Goal: Task Accomplishment & Management: Use online tool/utility

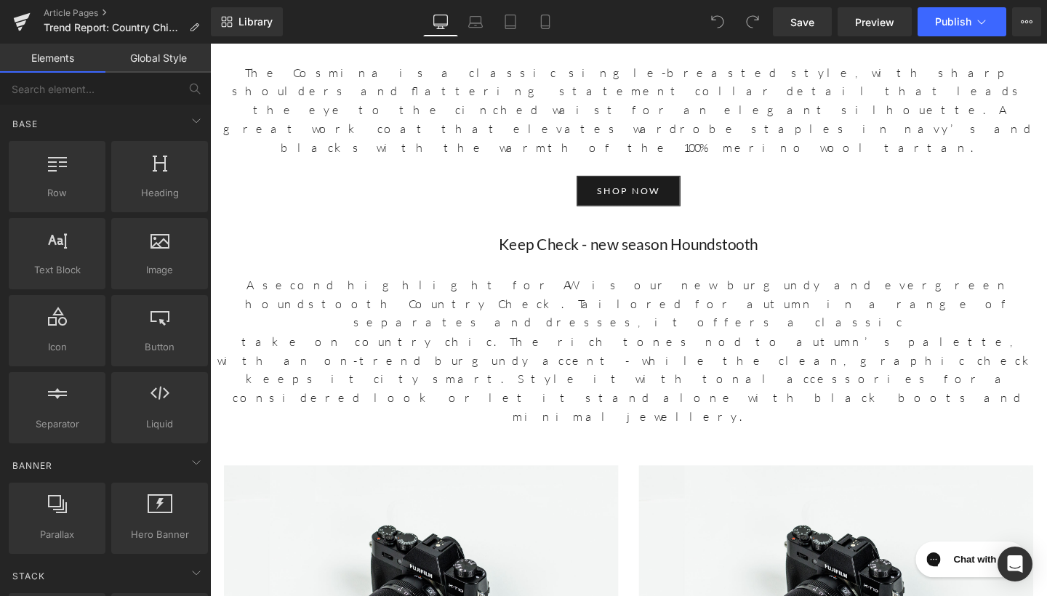
scroll to position [3101, 0]
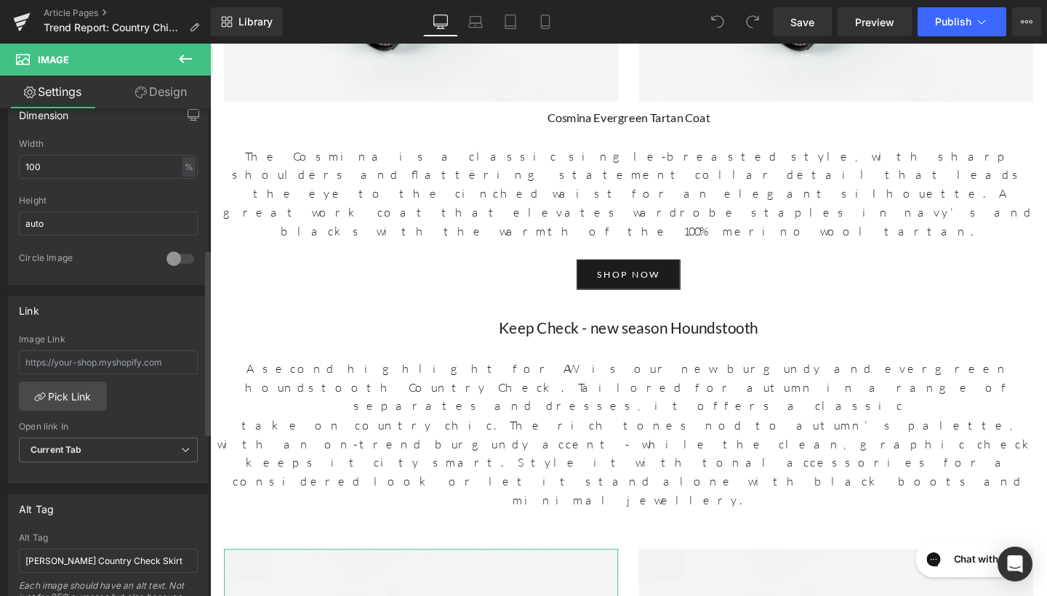
scroll to position [580, 0]
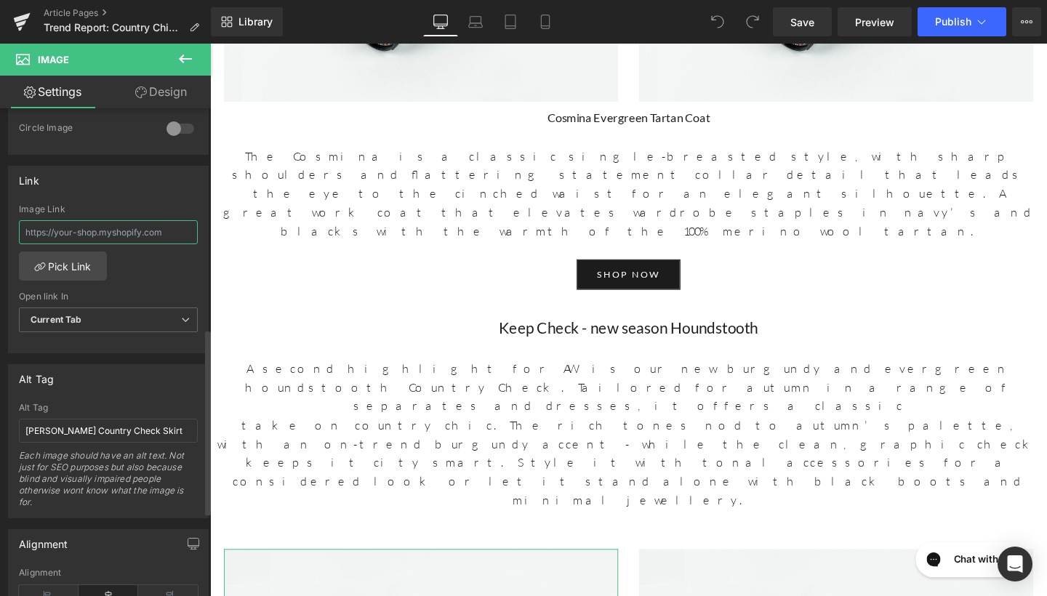
click at [112, 229] on input "text" at bounding box center [108, 232] width 179 height 24
paste input "[URL][DOMAIN_NAME] › products › [PERSON_NAME]-country-check-skirt"
type input "[URL][DOMAIN_NAME] › products › [PERSON_NAME]-country-check-skirt"
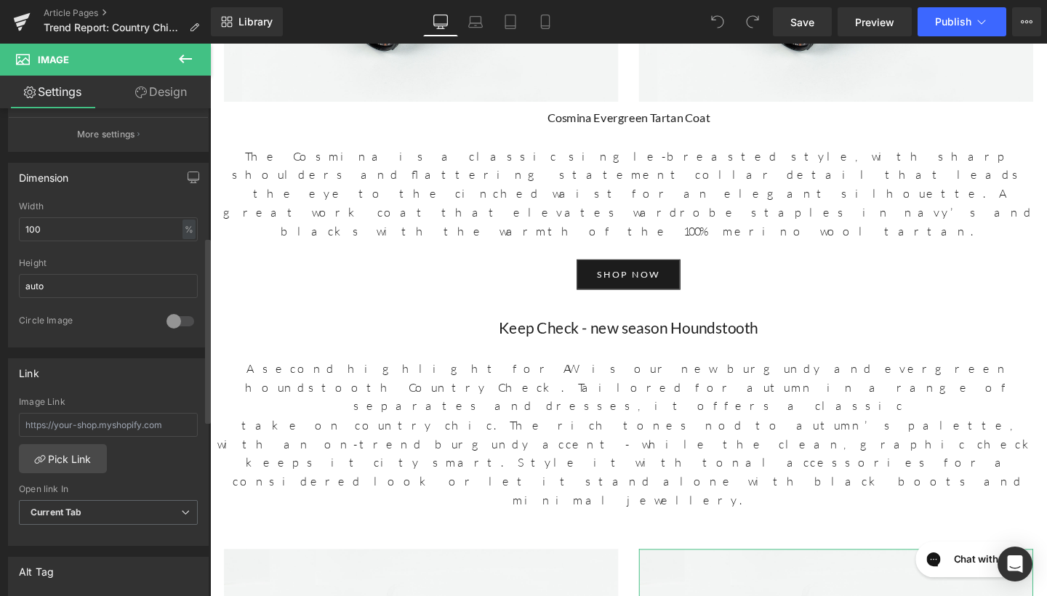
scroll to position [490, 0]
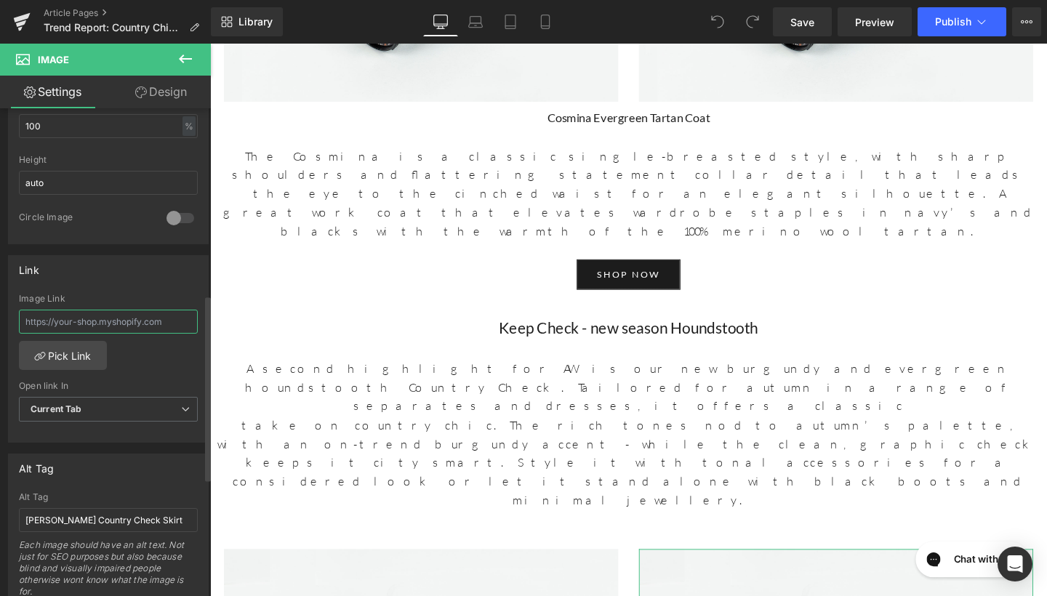
click at [58, 313] on input "text" at bounding box center [108, 322] width 179 height 24
paste input "[URL][DOMAIN_NAME] › products › [PERSON_NAME]-country-check-skirt"
type input "[URL][DOMAIN_NAME] › products › [PERSON_NAME]-country-check-skirt"
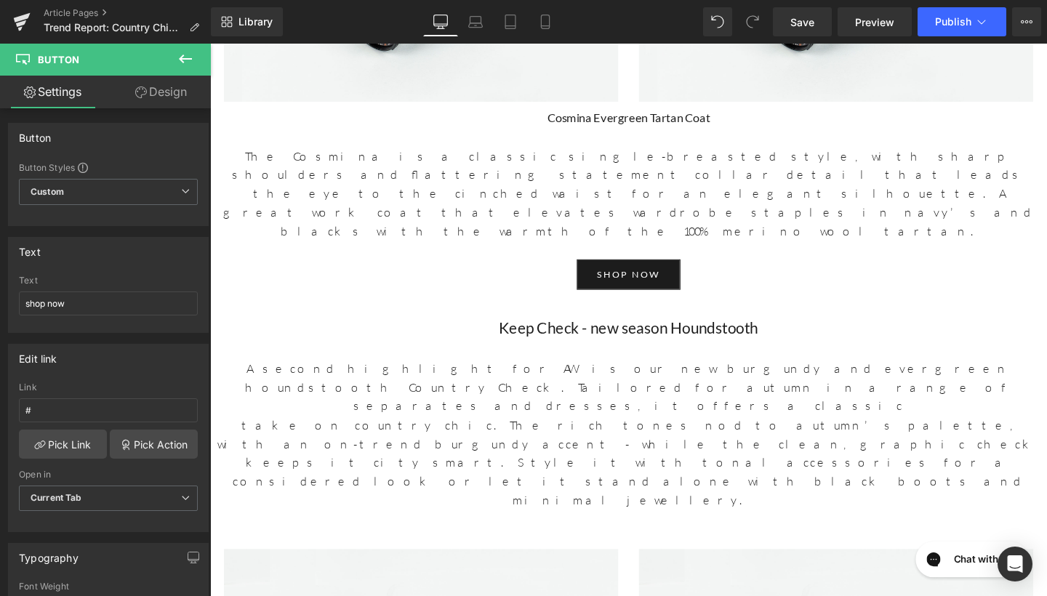
click at [126, 400] on input "#" at bounding box center [108, 410] width 179 height 24
paste input "[URL][DOMAIN_NAME] › products › [PERSON_NAME]-country-check-skirt"
type input "[URL][DOMAIN_NAME] › products › [PERSON_NAME]-country-check-skirt"
click at [800, 13] on link "Save" at bounding box center [802, 21] width 59 height 29
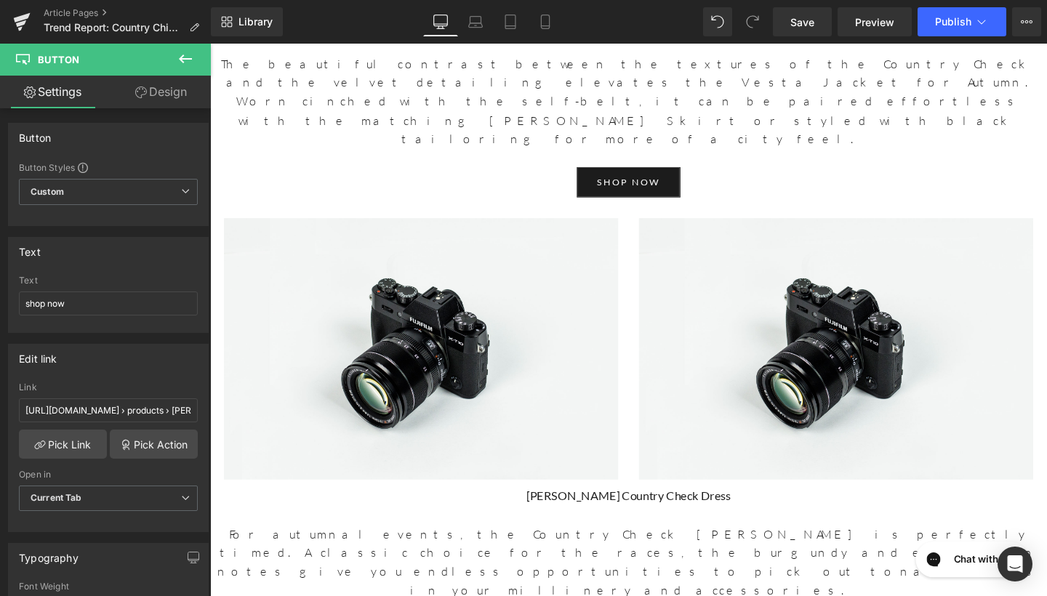
scroll to position [4422, 0]
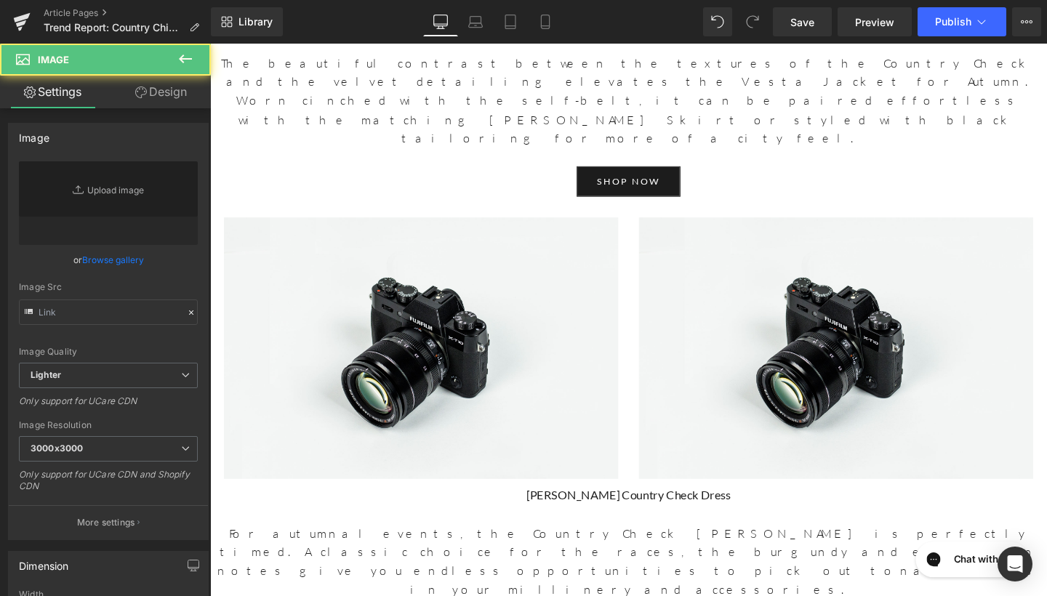
type input "//[DOMAIN_NAME][URL]"
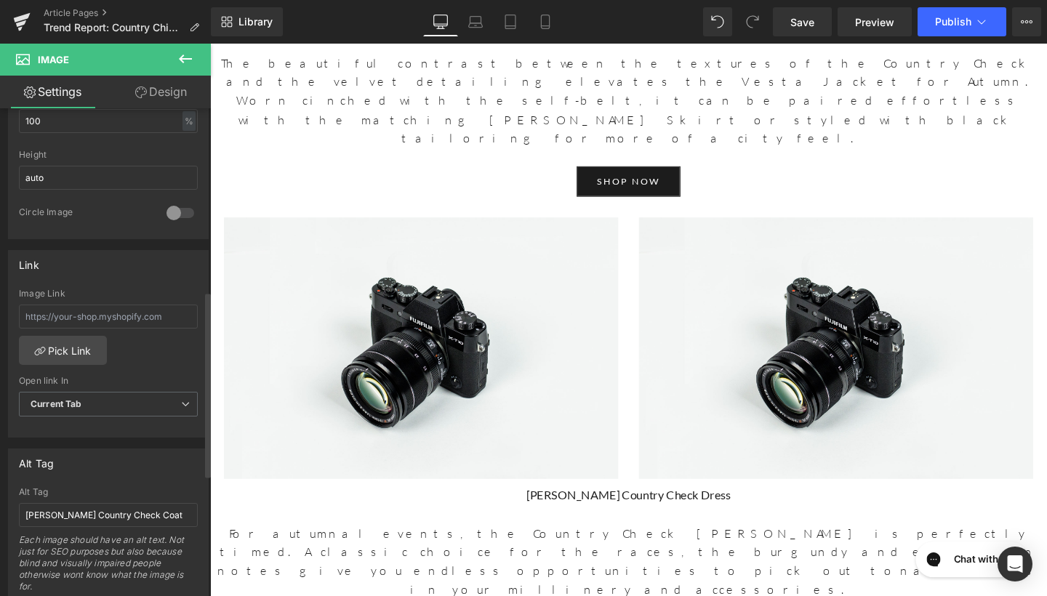
scroll to position [508, 0]
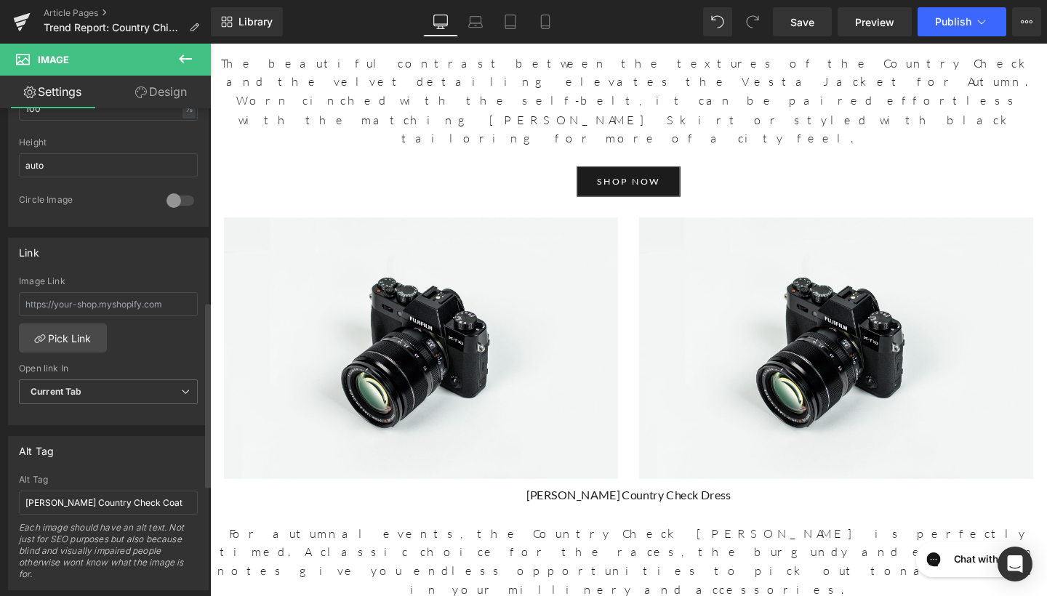
click at [135, 317] on div "Image Link" at bounding box center [108, 299] width 179 height 47
click at [137, 302] on input "text" at bounding box center [108, 304] width 179 height 24
paste input "[URL][DOMAIN_NAME] › products › [PERSON_NAME]-country-check-coat"
type input "[URL][DOMAIN_NAME] › products › [PERSON_NAME]-country-check-coat"
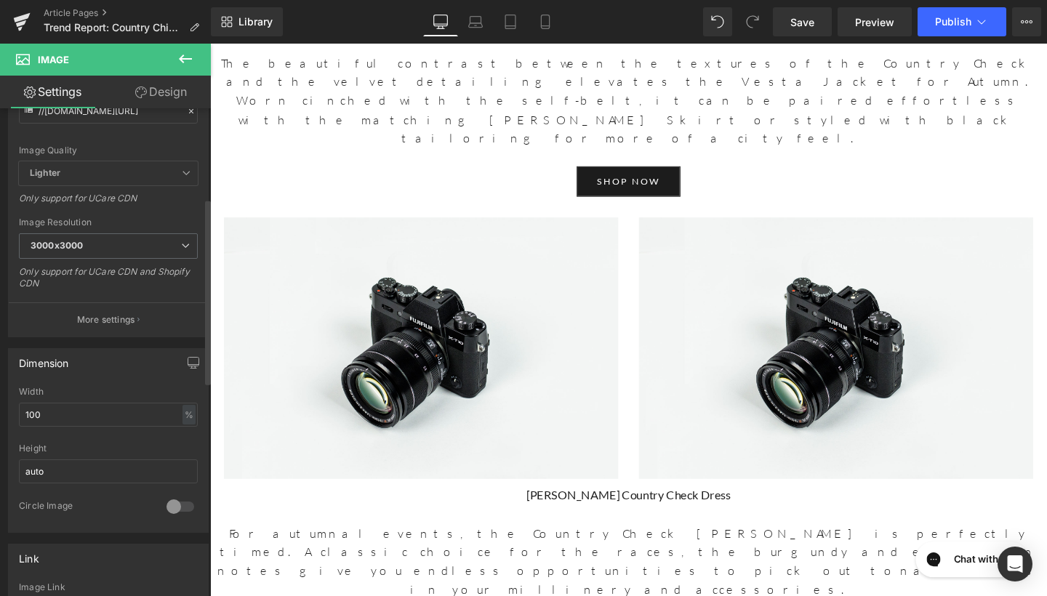
scroll to position [249, 0]
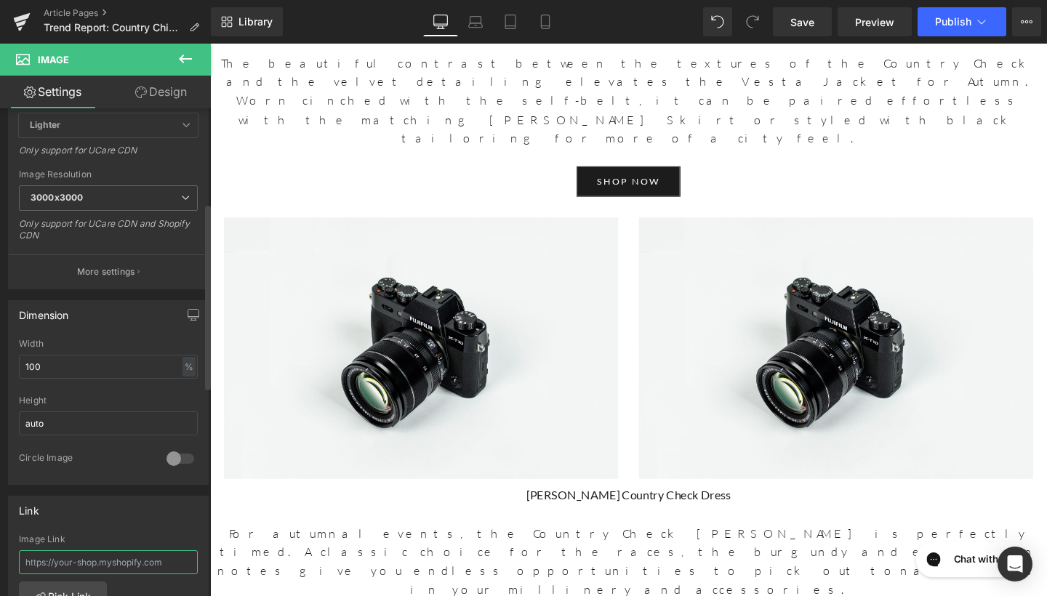
click at [86, 568] on input "text" at bounding box center [108, 562] width 179 height 24
paste input "[URL][DOMAIN_NAME] › products › [PERSON_NAME]-country-check-coat"
type input "[URL][DOMAIN_NAME] › products › [PERSON_NAME]-country-check-coat"
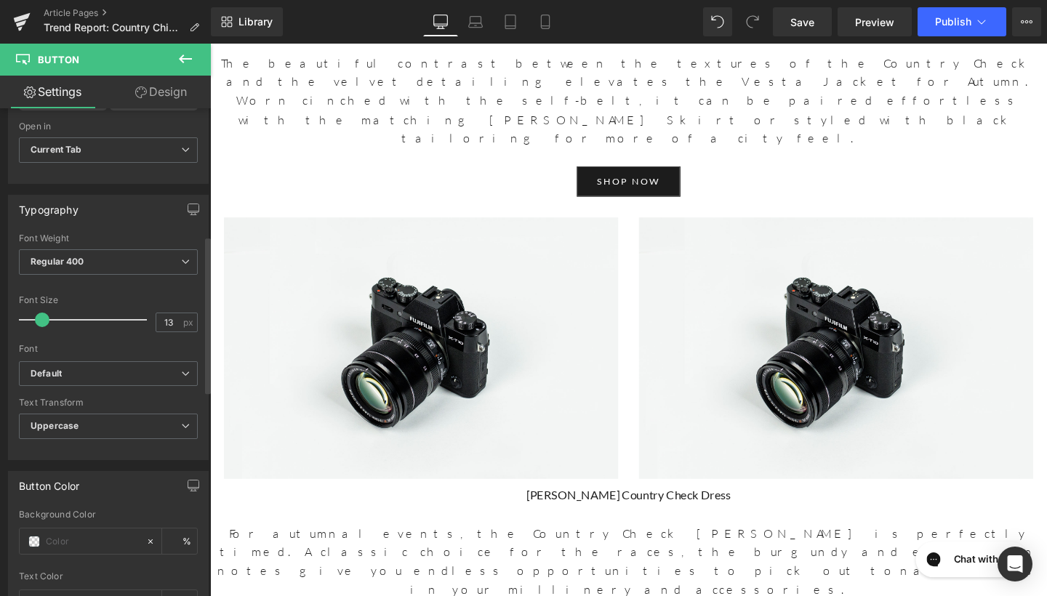
scroll to position [287, 0]
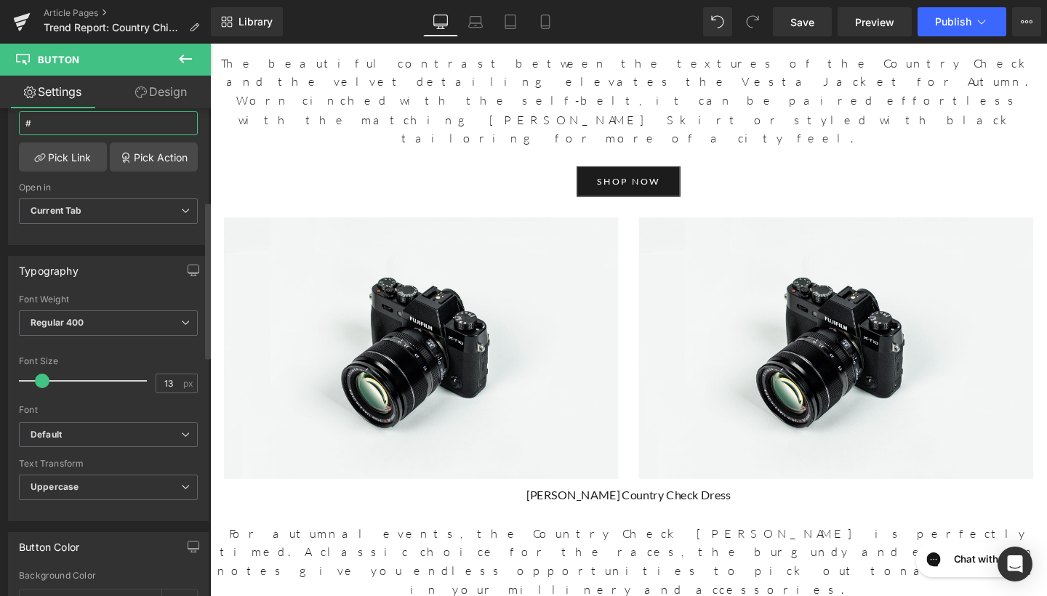
drag, startPoint x: 90, startPoint y: 120, endPoint x: 4, endPoint y: 119, distance: 85.8
click at [4, 119] on div "Edit link # Link # Pick Link Pick Action Current Tab New Tab Open in Current Ta…" at bounding box center [108, 145] width 217 height 199
paste input "[URL][DOMAIN_NAME] › products › [PERSON_NAME]-country-check-coat"
type input "[URL][DOMAIN_NAME] › products › [PERSON_NAME]-country-check-coat"
click at [814, 15] on span "Save" at bounding box center [802, 22] width 24 height 15
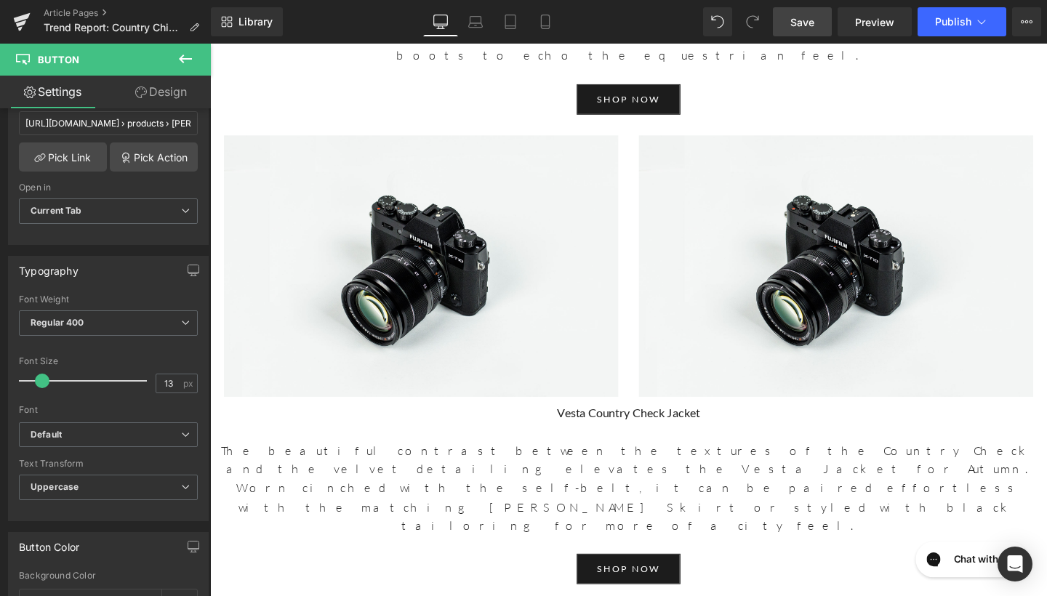
scroll to position [4009, 0]
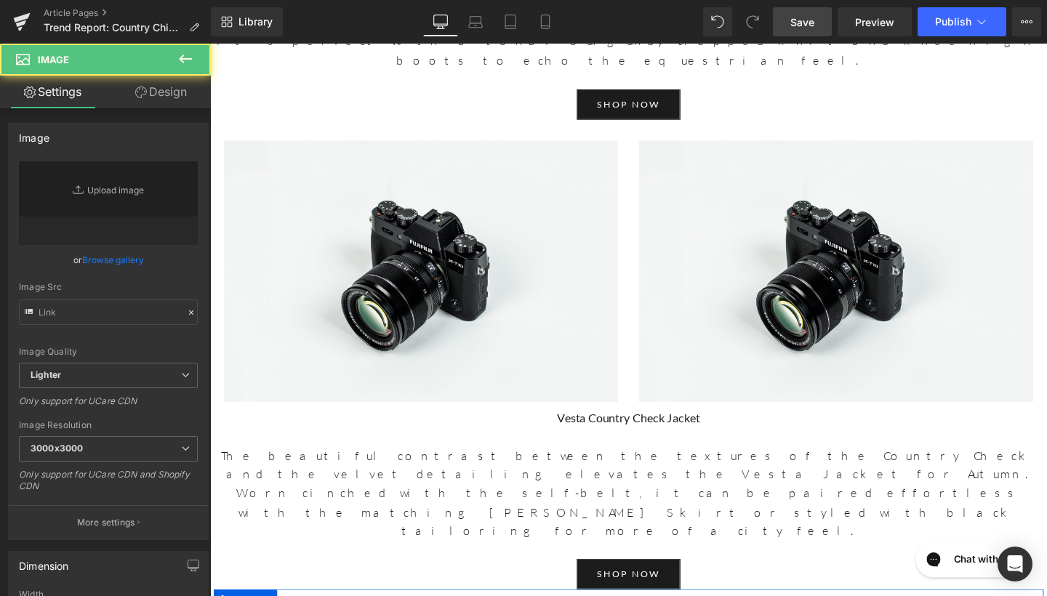
type input "//[DOMAIN_NAME][URL]"
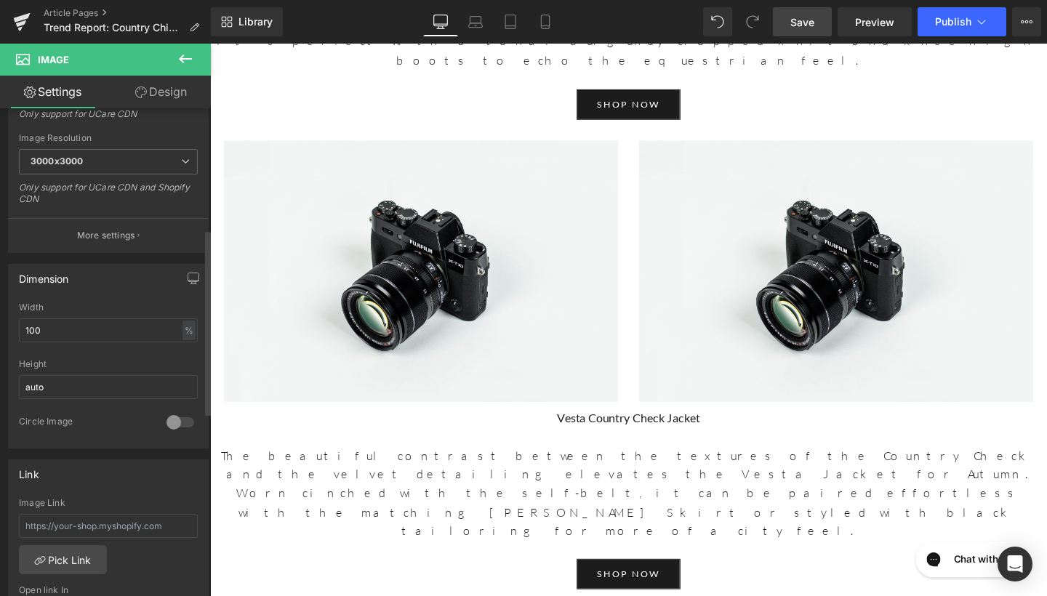
scroll to position [336, 0]
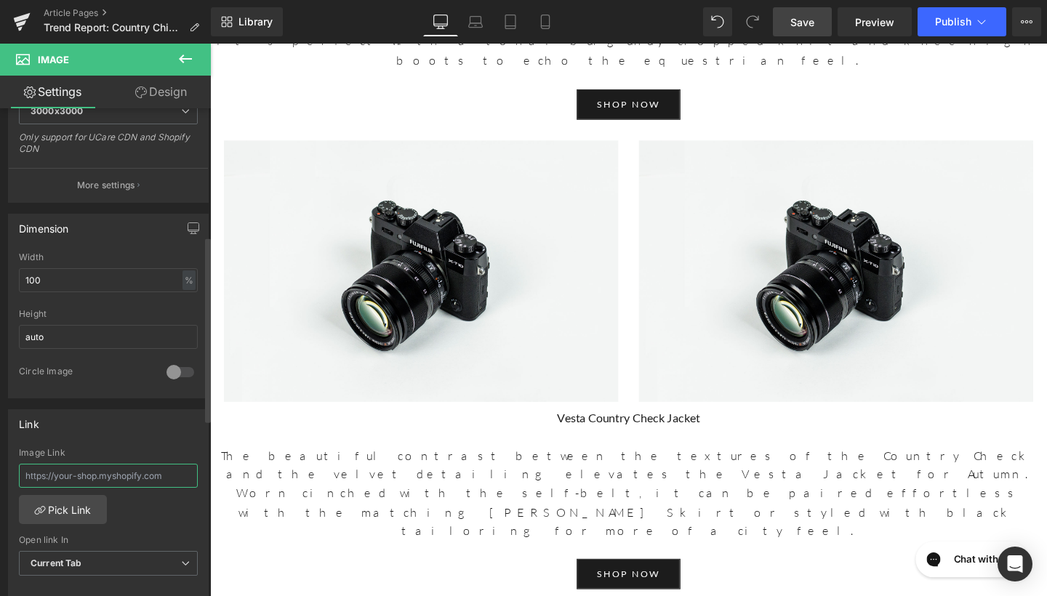
click at [89, 470] on input "text" at bounding box center [108, 476] width 179 height 24
paste input "[URL][DOMAIN_NAME] › products › [PERSON_NAME]-country-check-dress"
type input "[URL][DOMAIN_NAME] › products › [PERSON_NAME]-country-check-dress"
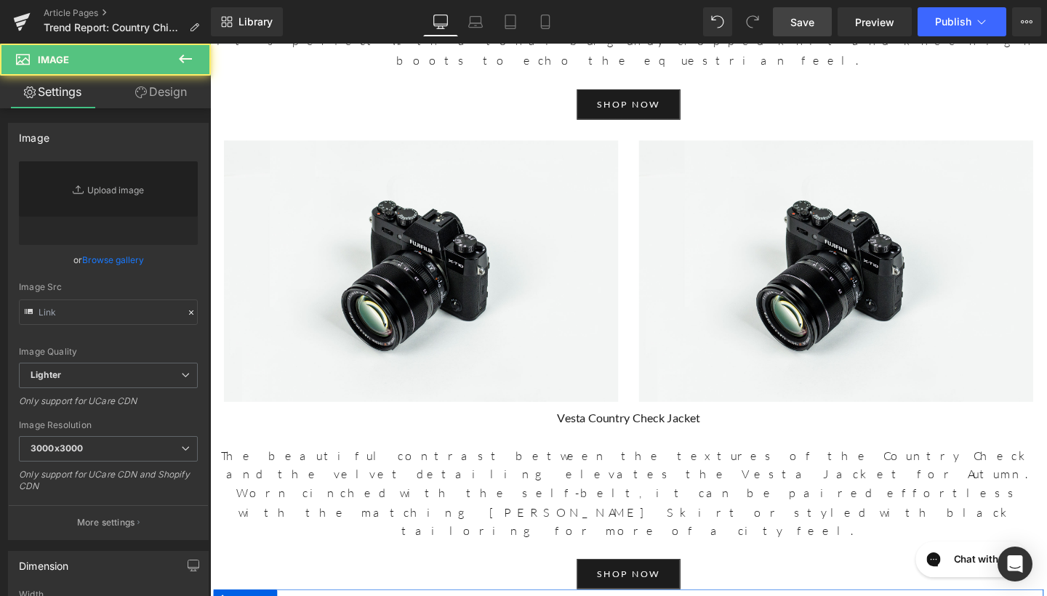
type input "//[DOMAIN_NAME][URL]"
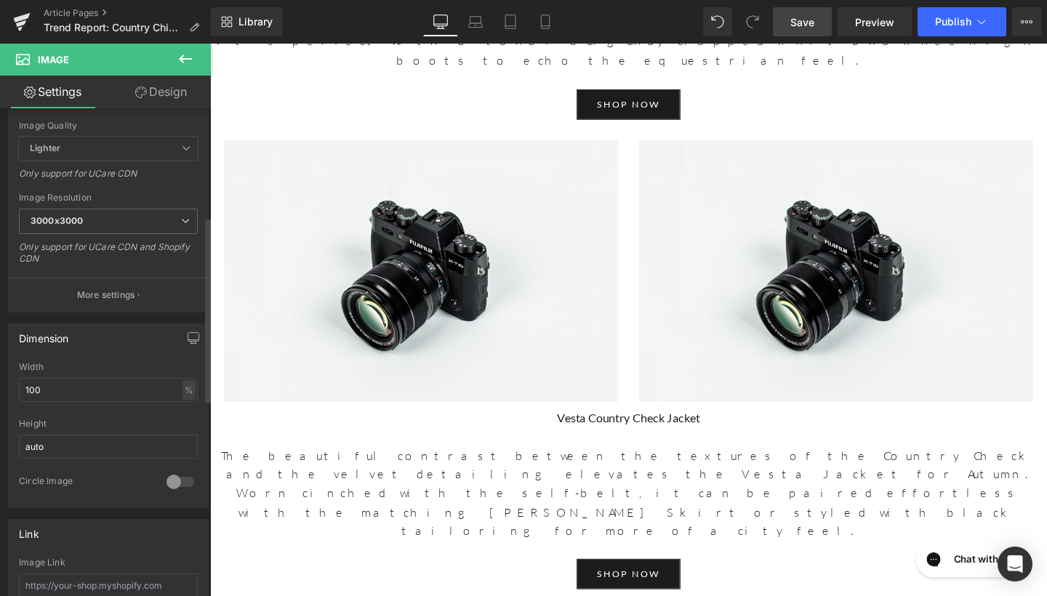
scroll to position [284, 0]
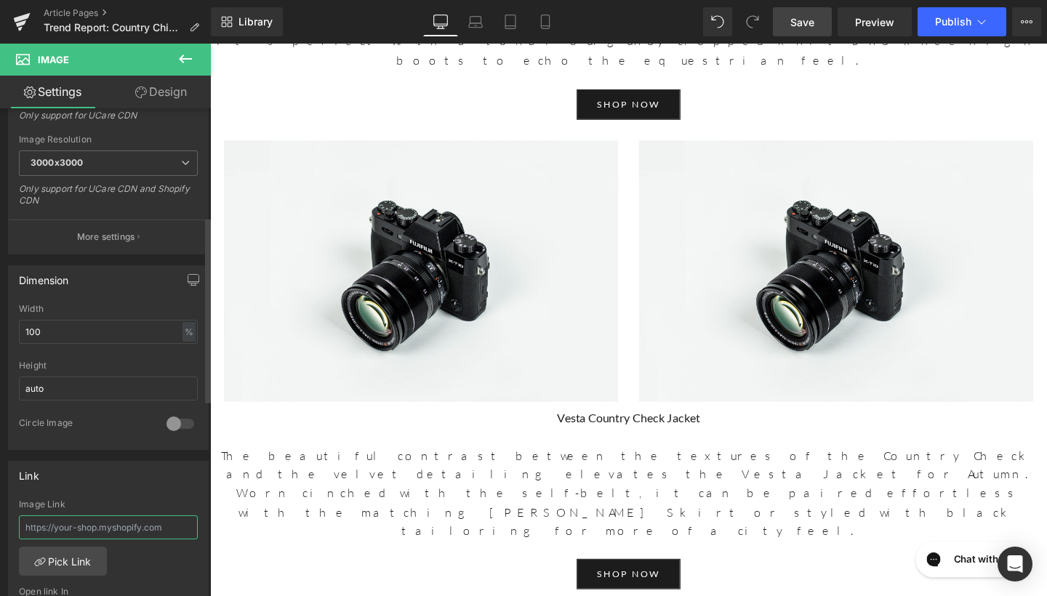
click at [65, 532] on input "text" at bounding box center [108, 528] width 179 height 24
paste input "[URL][DOMAIN_NAME] › products › [PERSON_NAME]-country-check-dress"
type input "[URL][DOMAIN_NAME] › products › [PERSON_NAME]-country-check-dress"
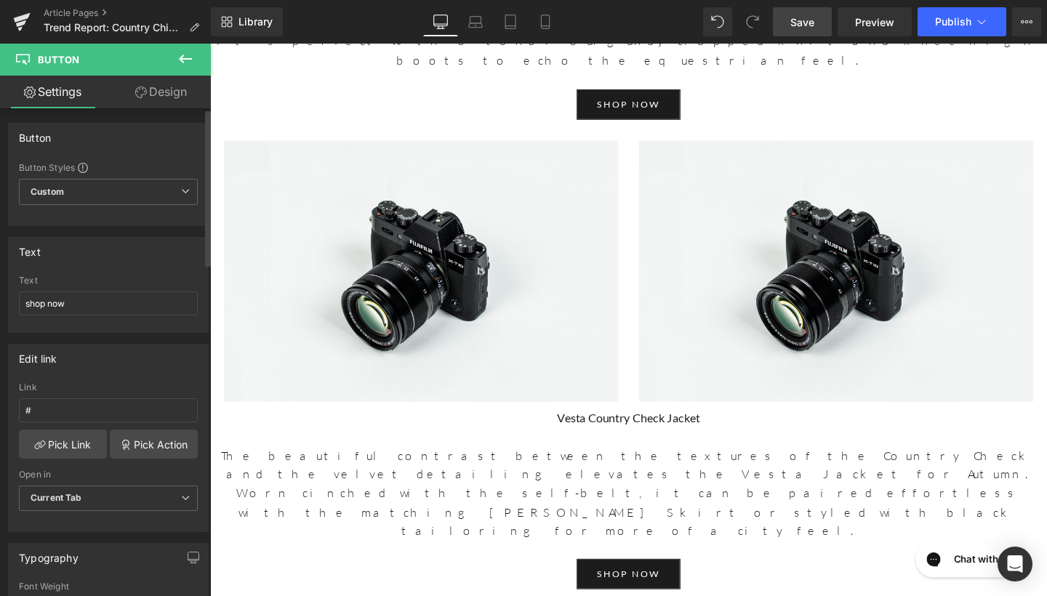
scroll to position [0, 0]
drag, startPoint x: 83, startPoint y: 416, endPoint x: 0, endPoint y: 413, distance: 82.9
click at [0, 413] on div "Edit link # Link # Pick Link Pick Action Current Tab New Tab Open in Current Ta…" at bounding box center [108, 432] width 217 height 199
paste input "[URL][DOMAIN_NAME] › products › [PERSON_NAME]-country-check-dress"
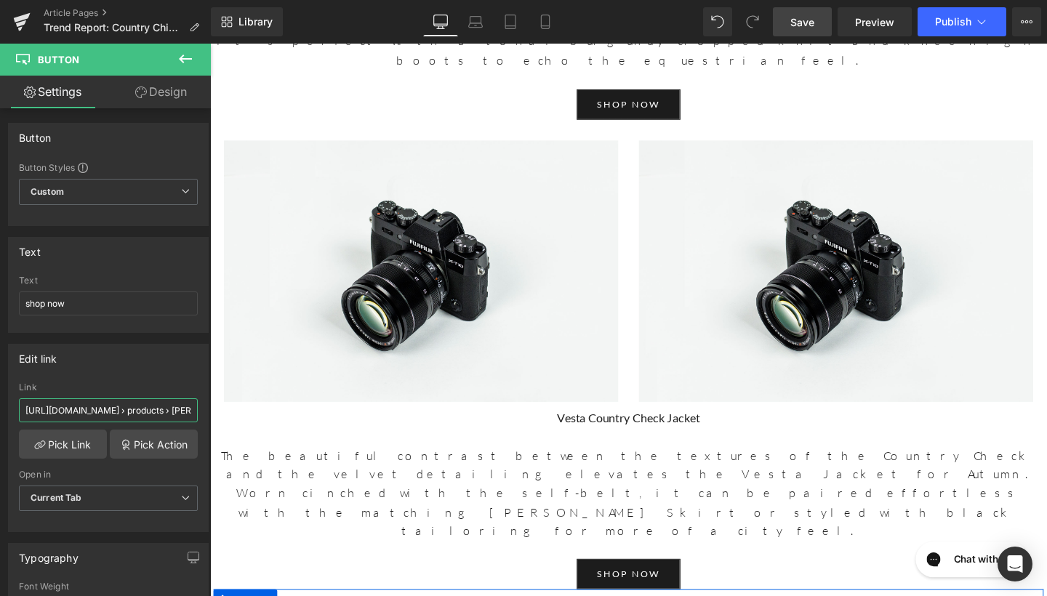
type input "[URL][DOMAIN_NAME] › products › [PERSON_NAME]-country-check-dress"
click at [817, 24] on link "Save" at bounding box center [802, 21] width 59 height 29
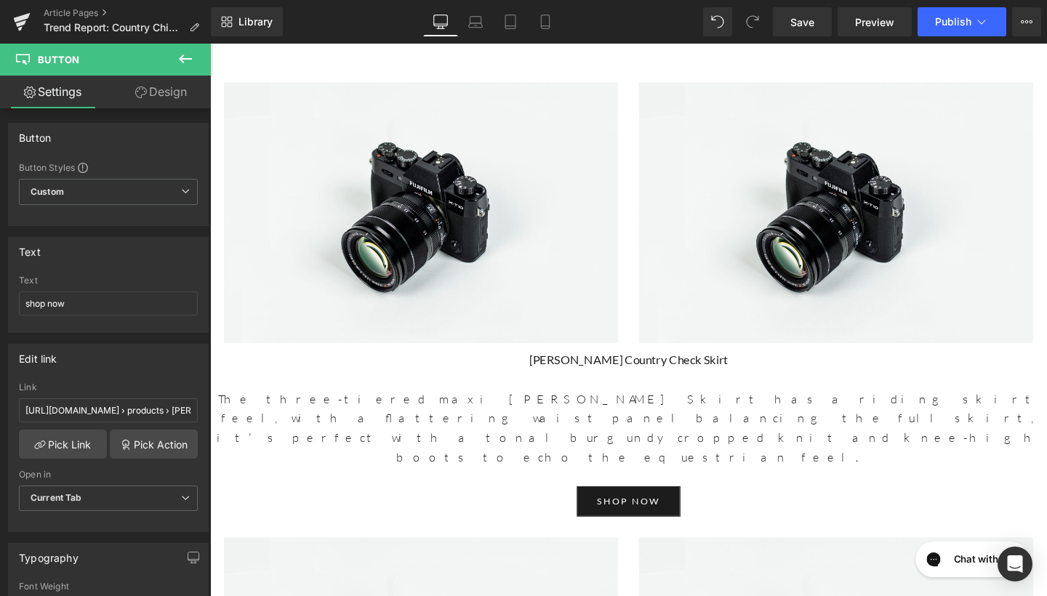
scroll to position [3585, 0]
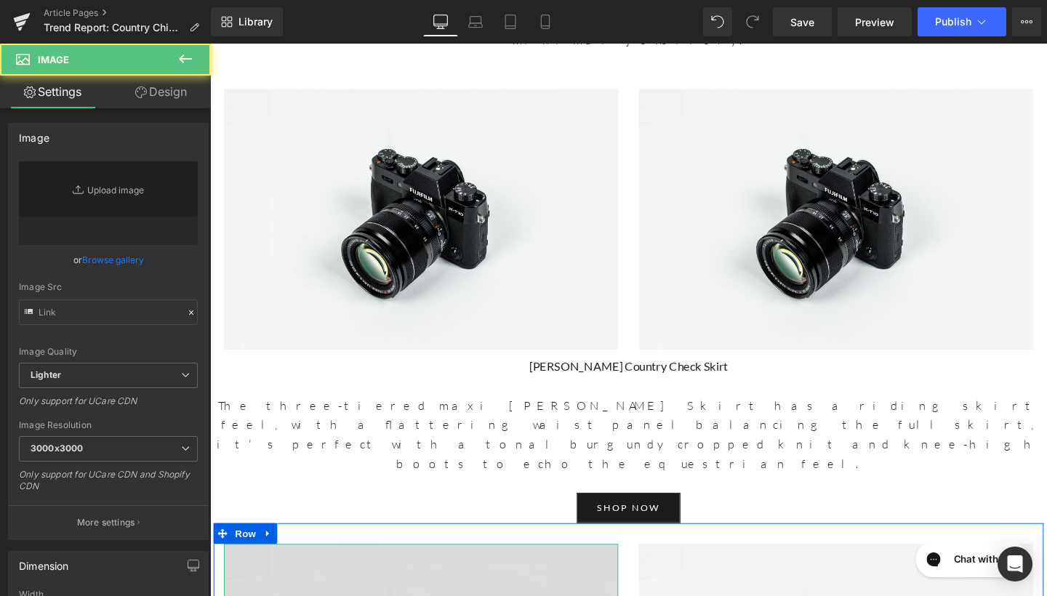
type input "//[DOMAIN_NAME][URL]"
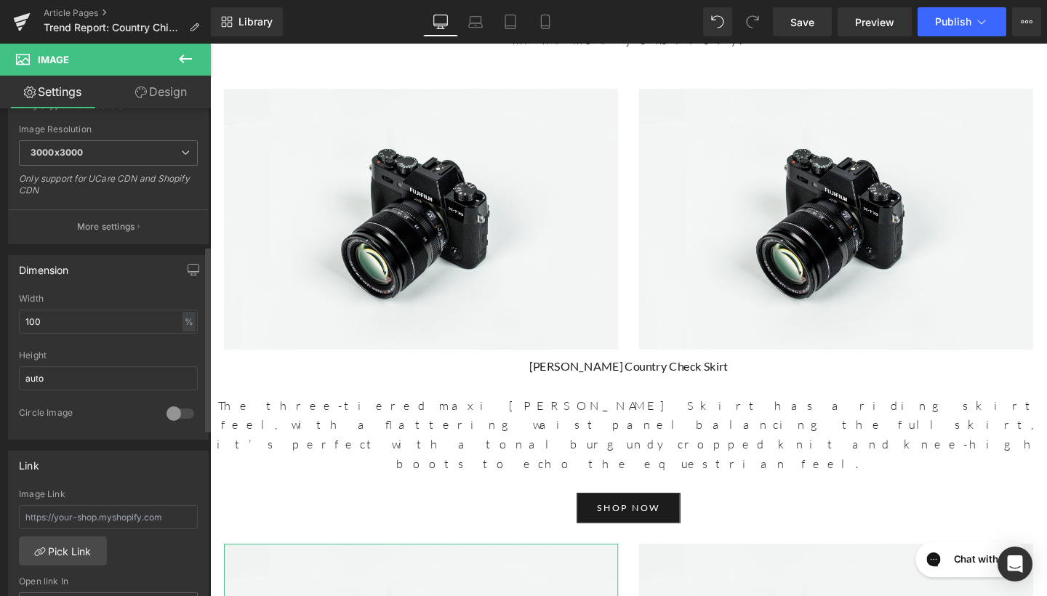
scroll to position [361, 0]
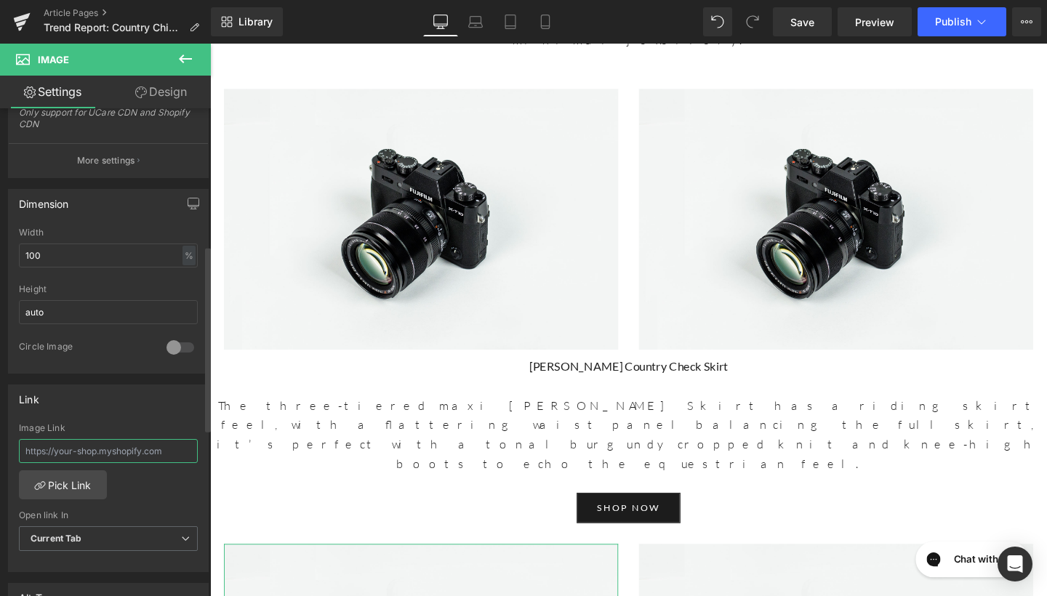
click at [88, 446] on input "text" at bounding box center [108, 451] width 179 height 24
paste input "[URL][DOMAIN_NAME] › products › vetsa-country-check-jacket"
type input "[URL][DOMAIN_NAME] › products › vetsa-country-check-jacket"
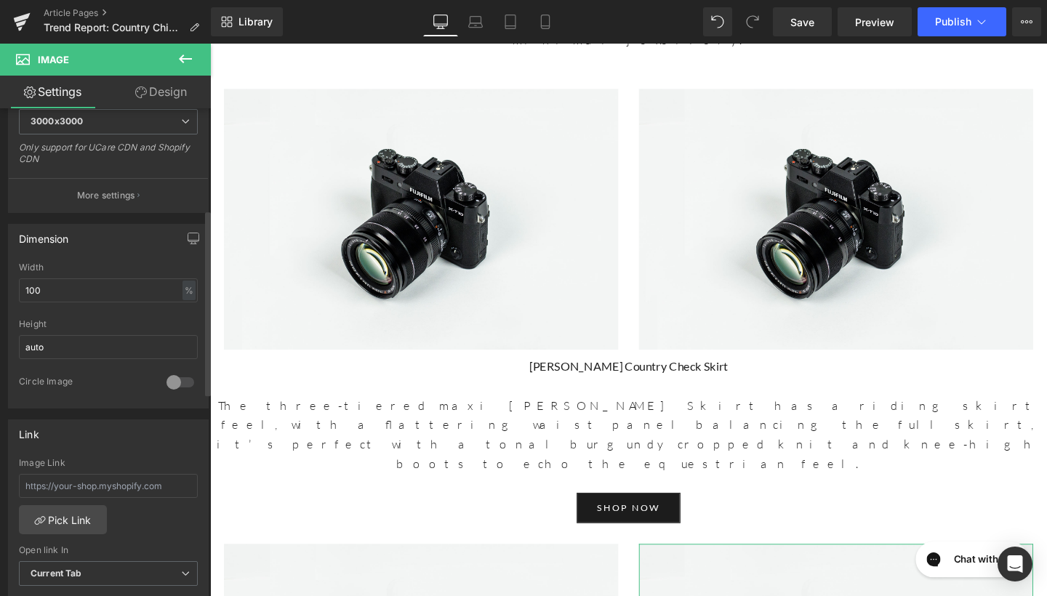
scroll to position [429, 0]
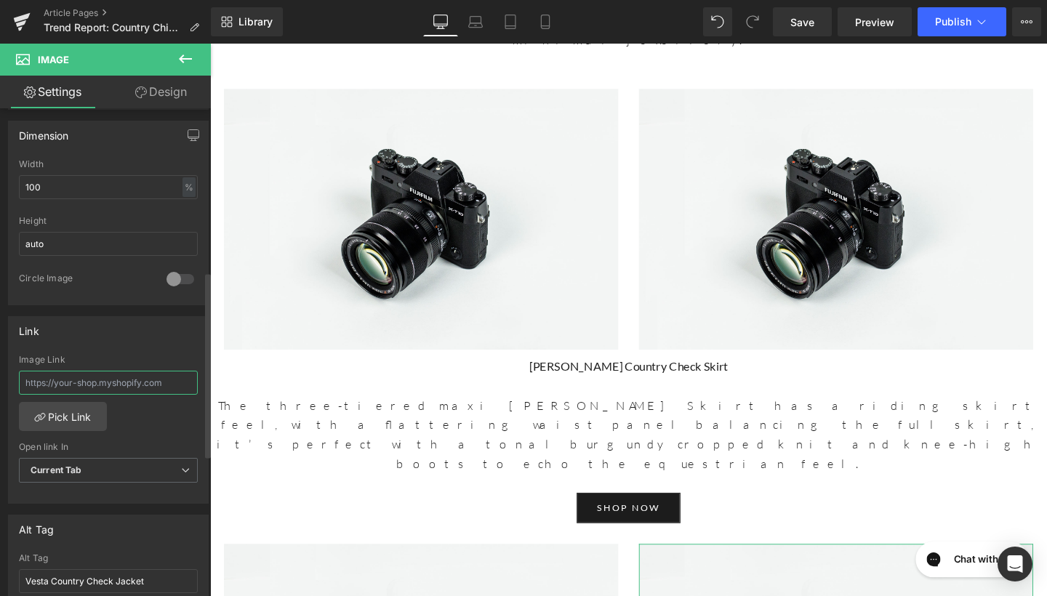
click at [92, 387] on input "text" at bounding box center [108, 383] width 179 height 24
paste input "[URL][DOMAIN_NAME] › products › vetsa-country-check-jacket"
type input "[URL][DOMAIN_NAME] › products › vetsa-country-check-jacket"
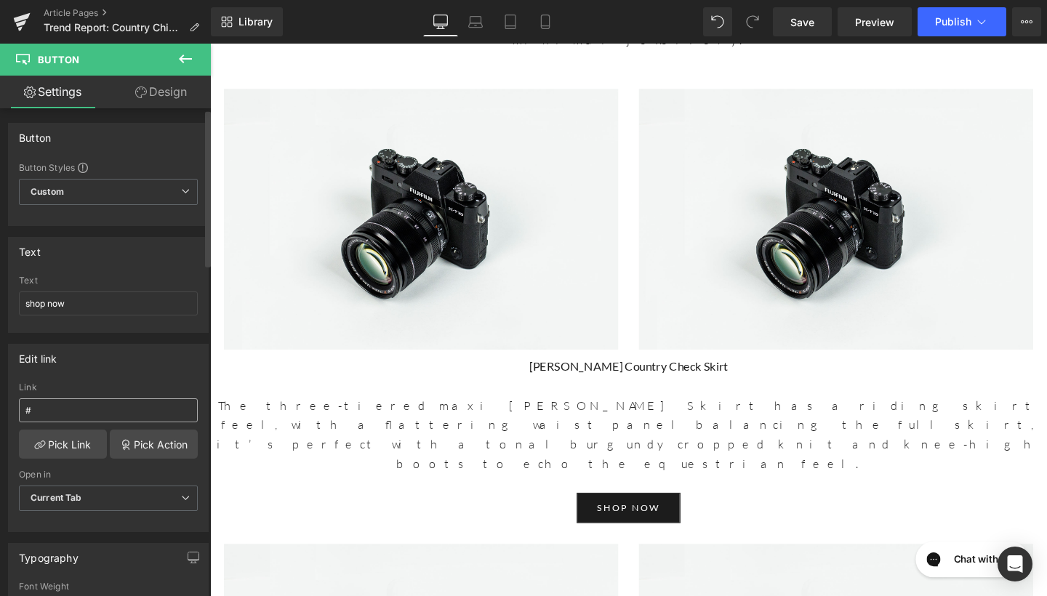
scroll to position [27, 0]
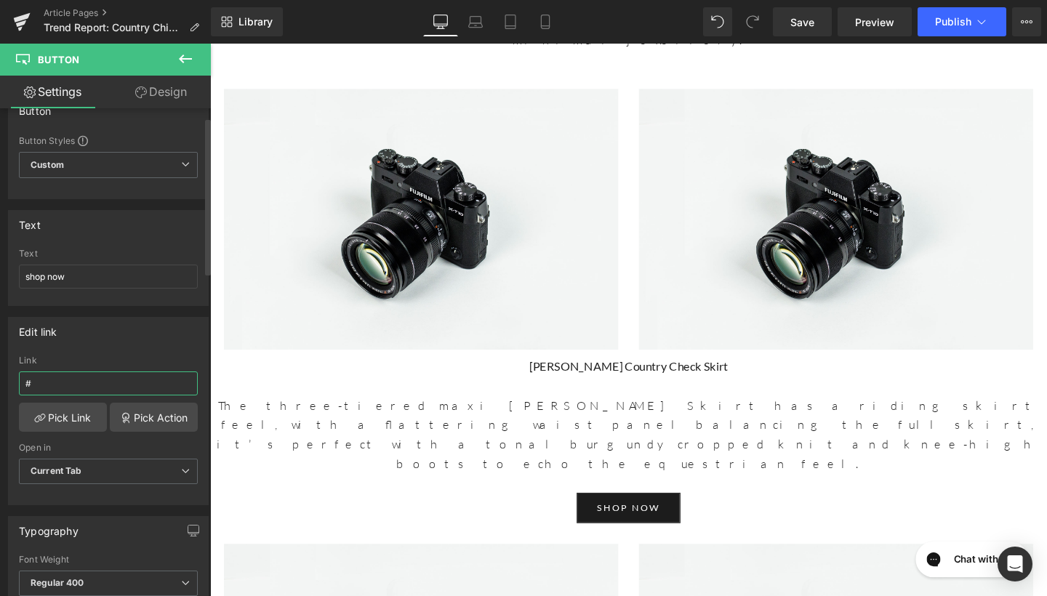
click at [102, 380] on input "#" at bounding box center [108, 384] width 179 height 24
paste input "[URL][DOMAIN_NAME] › products › vetsa-country-check-jacket"
type input "[URL][DOMAIN_NAME] › products › vetsa-country-check-jacket"
click at [809, 20] on span "Save" at bounding box center [802, 22] width 24 height 15
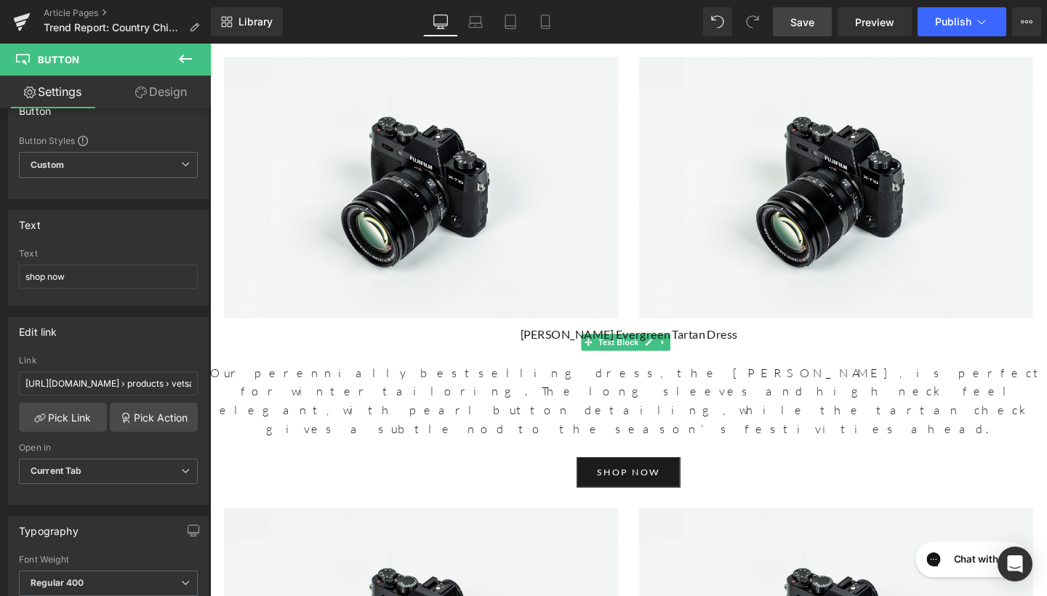
scroll to position [2400, 0]
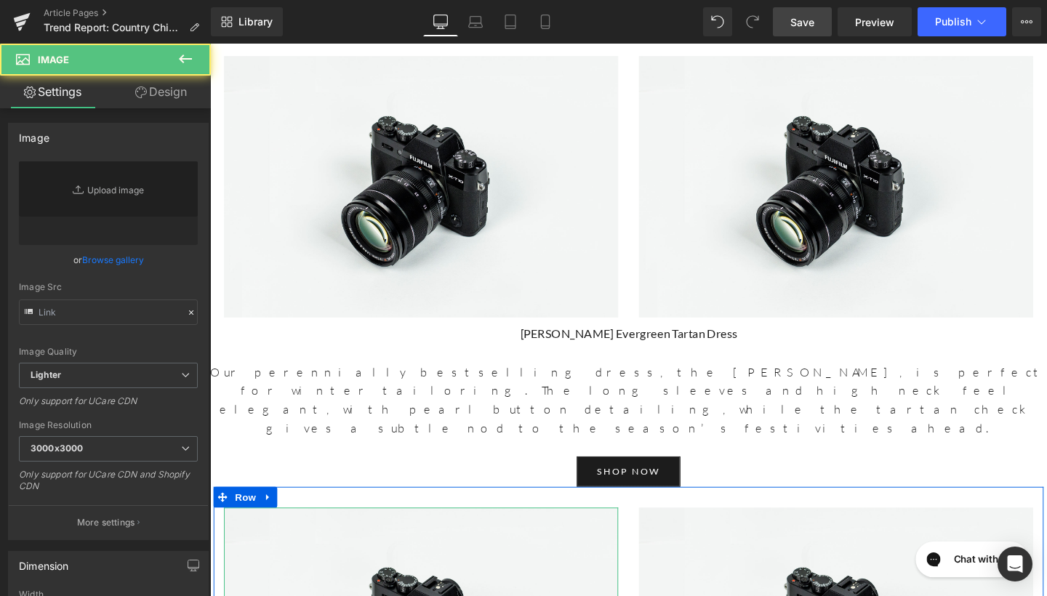
type input "//[DOMAIN_NAME][URL]"
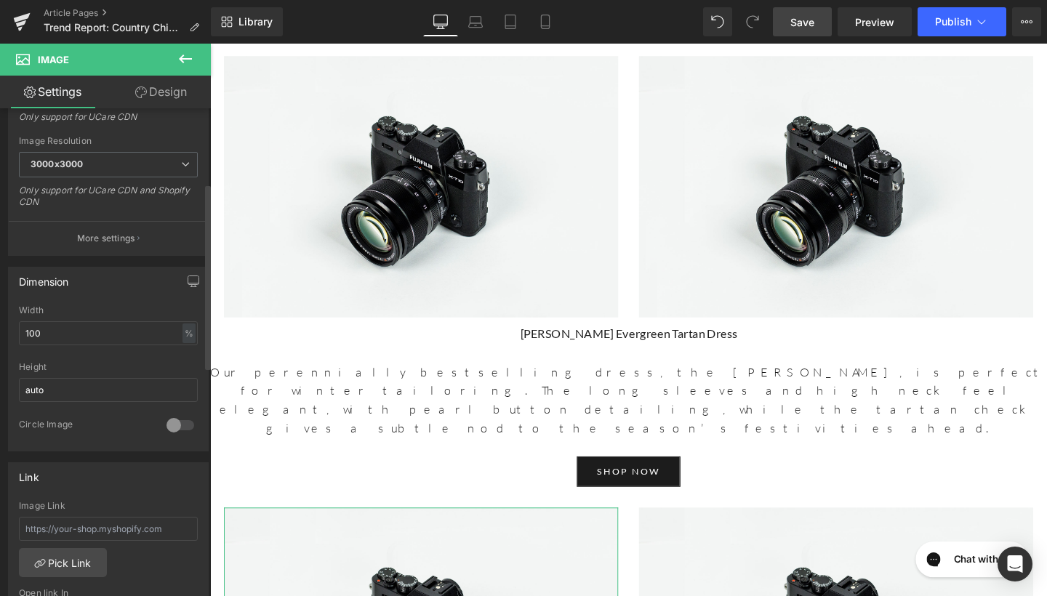
scroll to position [343, 0]
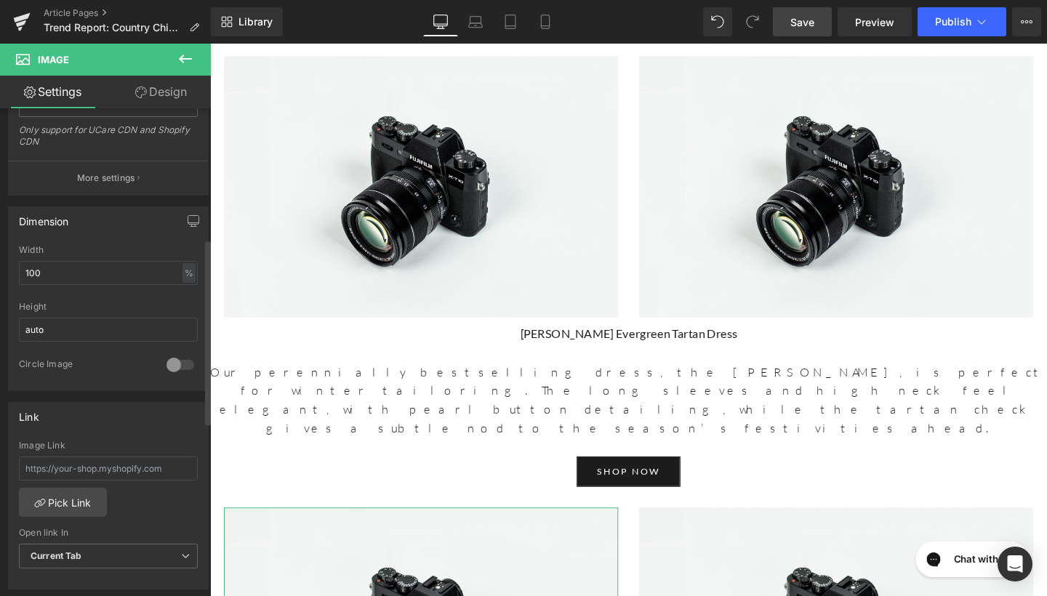
click at [95, 479] on div "Image Link" at bounding box center [108, 464] width 179 height 47
click at [95, 472] on input "text" at bounding box center [108, 469] width 179 height 24
paste input "[URL][DOMAIN_NAME] › products › cosmina-evergreen-tartan-coat"
type input "[URL][DOMAIN_NAME] › products › cosmina-evergreen-tartan-coat"
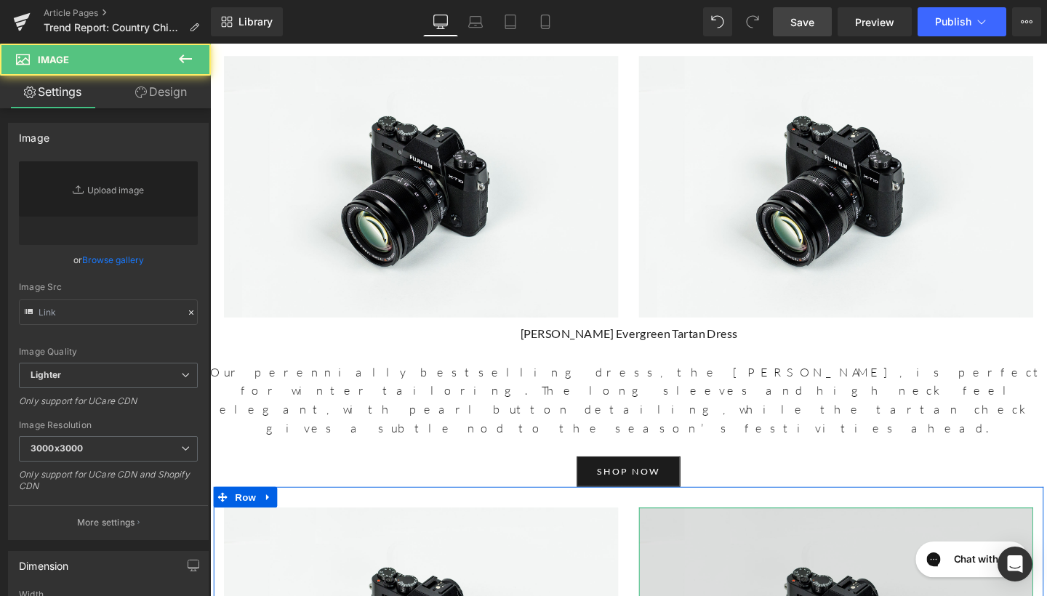
type input "//[DOMAIN_NAME][URL]"
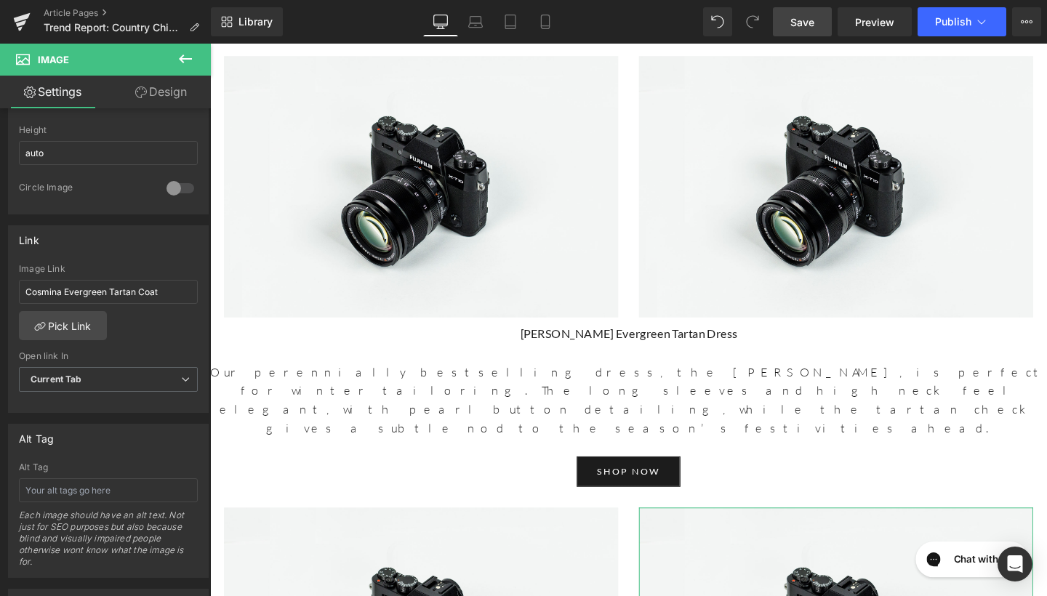
scroll to position [534, 0]
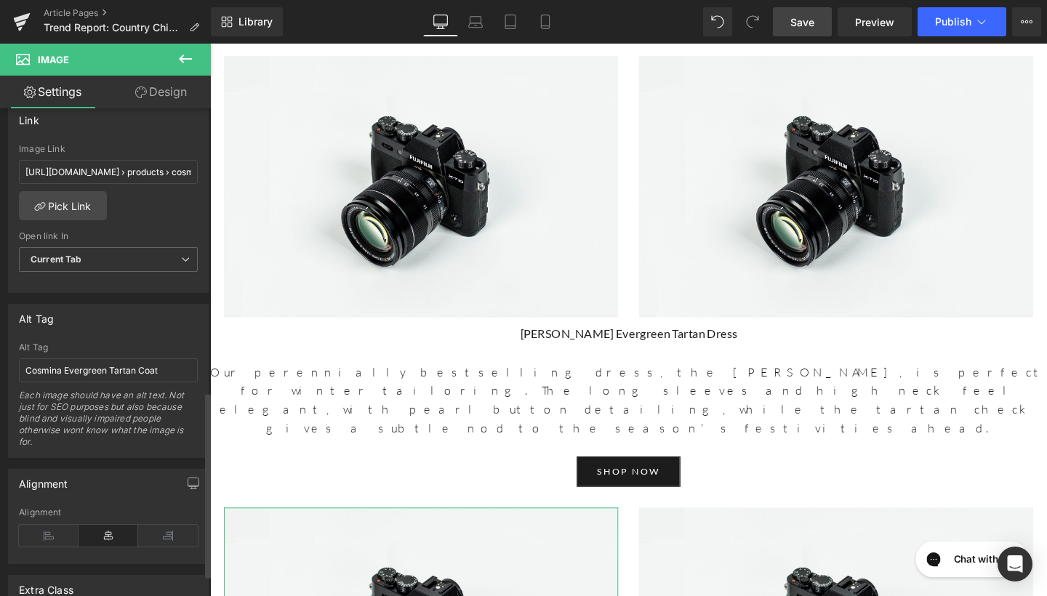
scroll to position [571, 0]
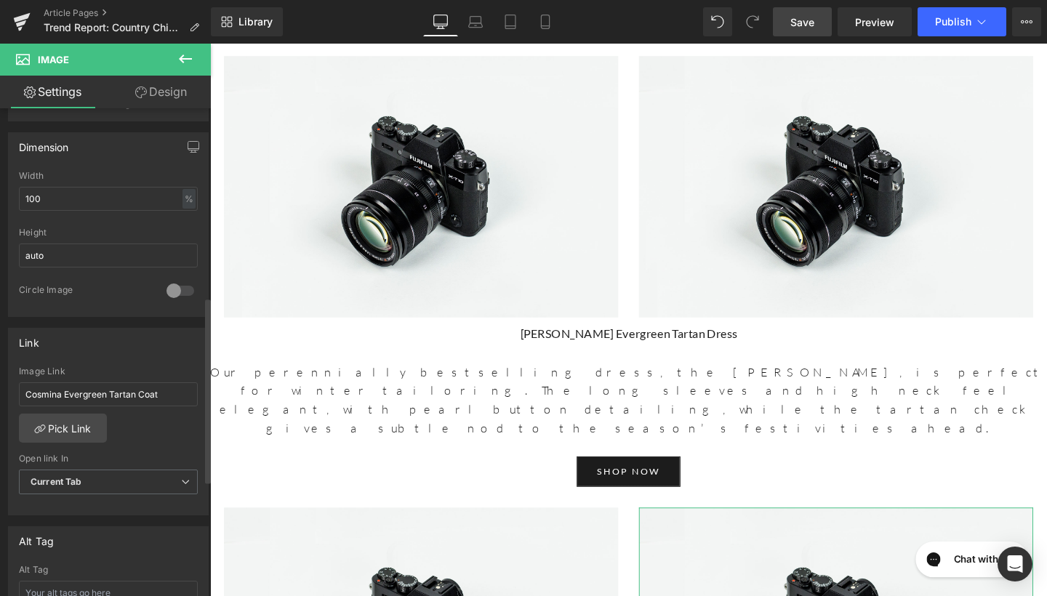
scroll to position [511, 0]
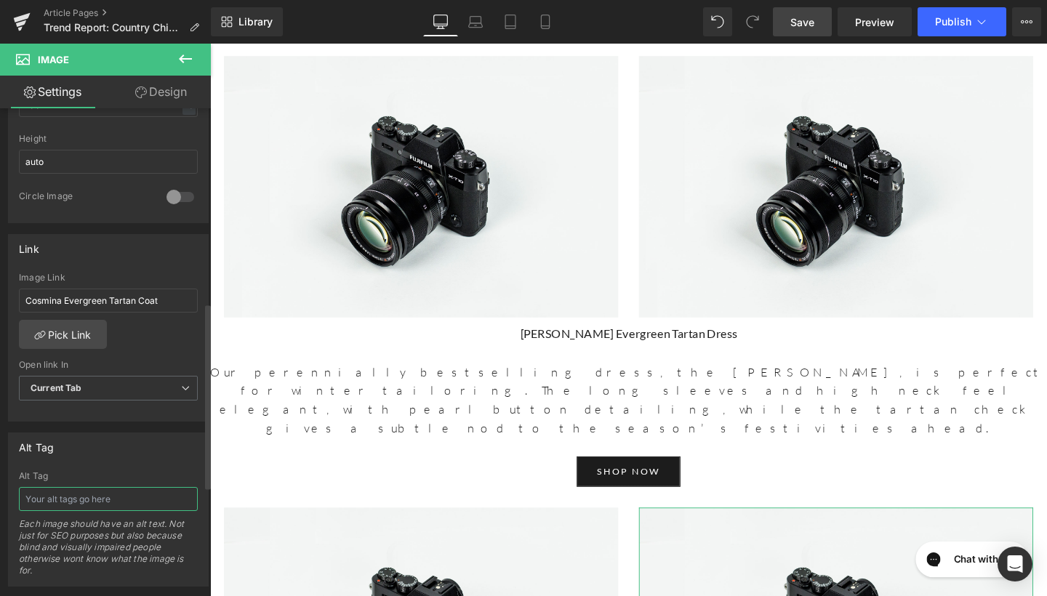
click at [57, 509] on input "text" at bounding box center [108, 499] width 179 height 24
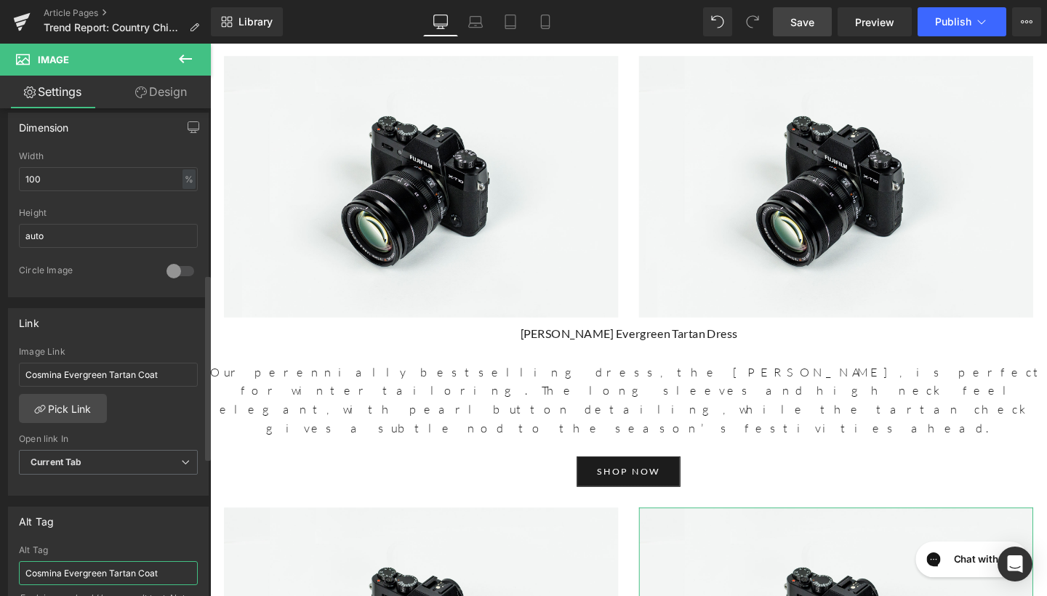
scroll to position [441, 0]
type input "Cosmina Evergreen Tartan Coat"
drag, startPoint x: 162, startPoint y: 370, endPoint x: 0, endPoint y: 364, distance: 162.3
click at [0, 364] on div "Link Cosmina Evergreen Tartan Coat Image Link Cosmina Evergreen Tartan Coat Pic…" at bounding box center [108, 393] width 217 height 199
paste input "[URL][DOMAIN_NAME] › products › cosmina-evergreen-tartan-coat"
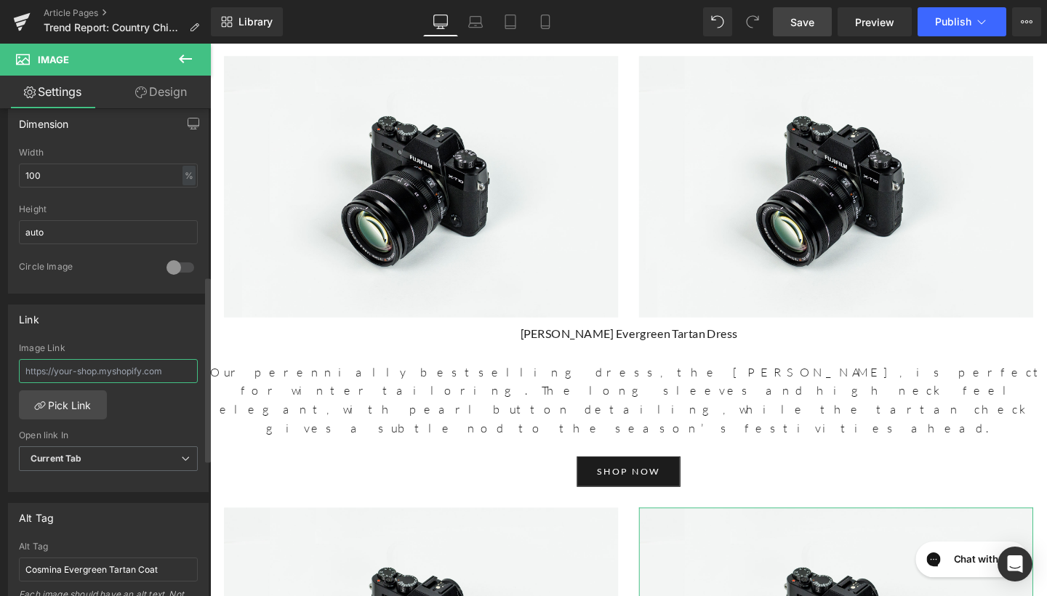
type input "[URL][DOMAIN_NAME] › products › cosmina-evergreen-tartan-coat"
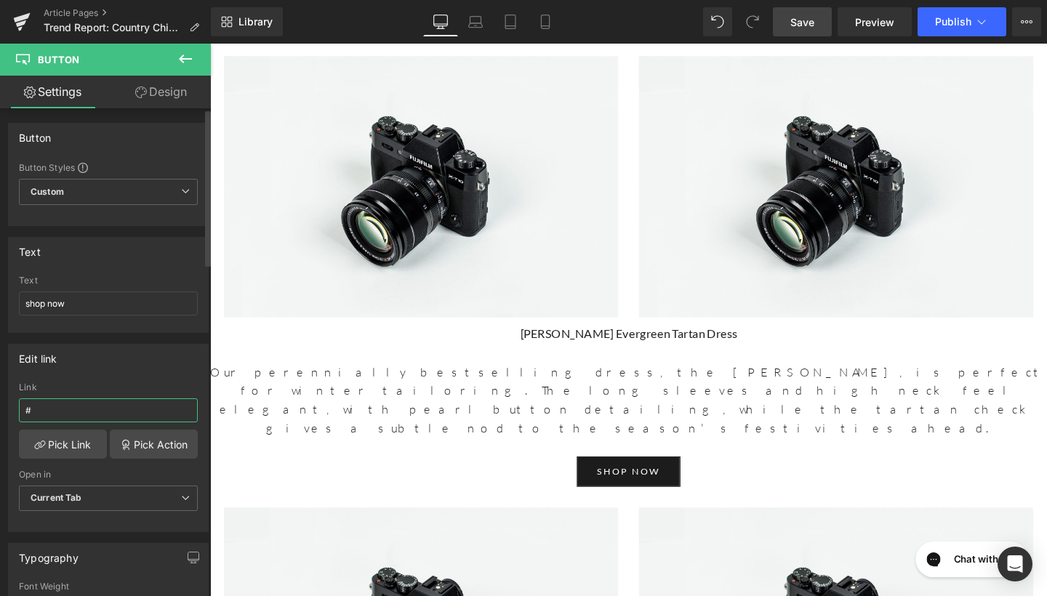
click at [97, 409] on input "#" at bounding box center [108, 410] width 179 height 24
paste input "[URL][DOMAIN_NAME] › products › cosmina-evergreen-tartan-coat"
type input "[URL][DOMAIN_NAME] › products › cosmina-evergreen-tartan-coat"
click at [819, 20] on link "Save" at bounding box center [802, 21] width 59 height 29
